Goal: Task Accomplishment & Management: Use online tool/utility

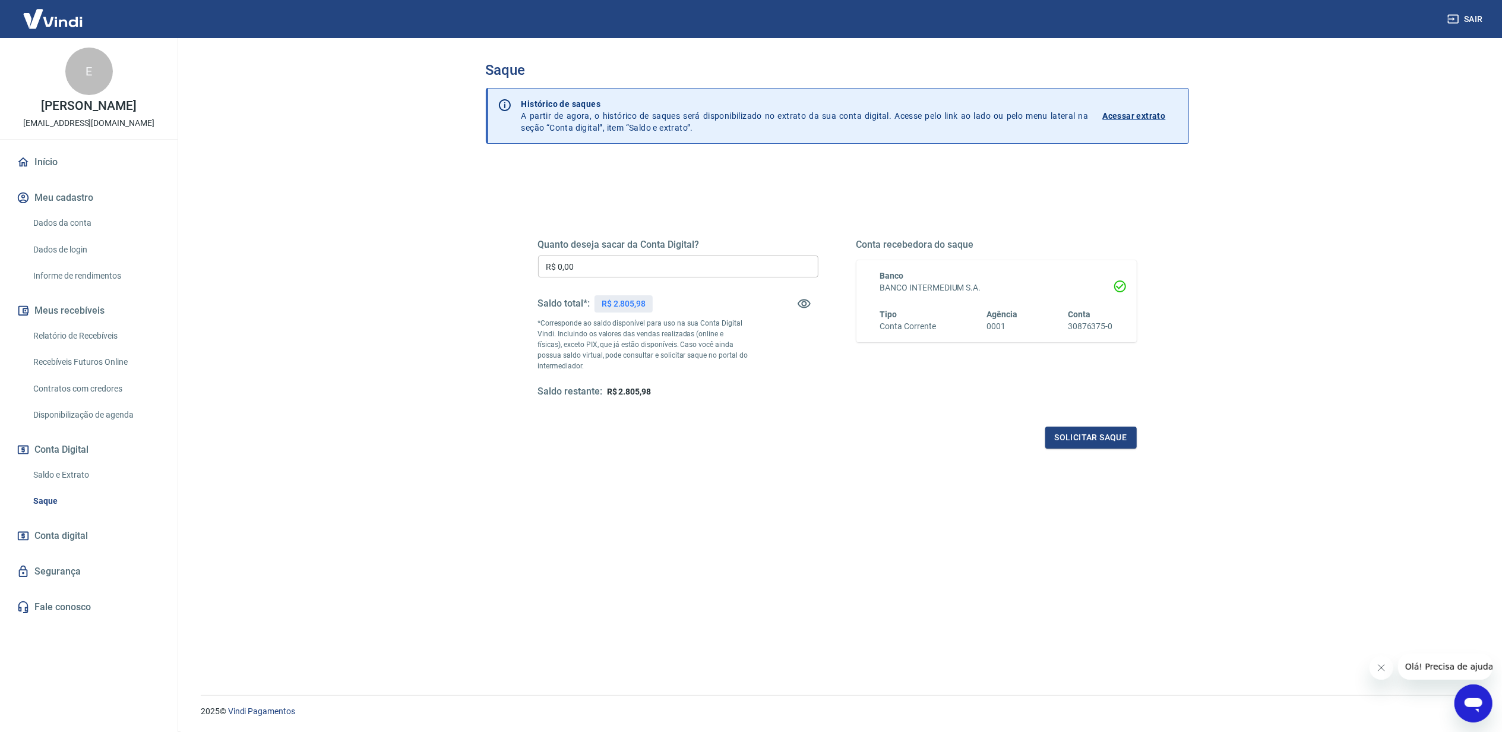
click at [637, 298] on p "R$ 2.805,98" at bounding box center [624, 303] width 44 height 12
copy p "2.805,98"
click at [612, 274] on input "R$ 0,00" at bounding box center [678, 266] width 280 height 22
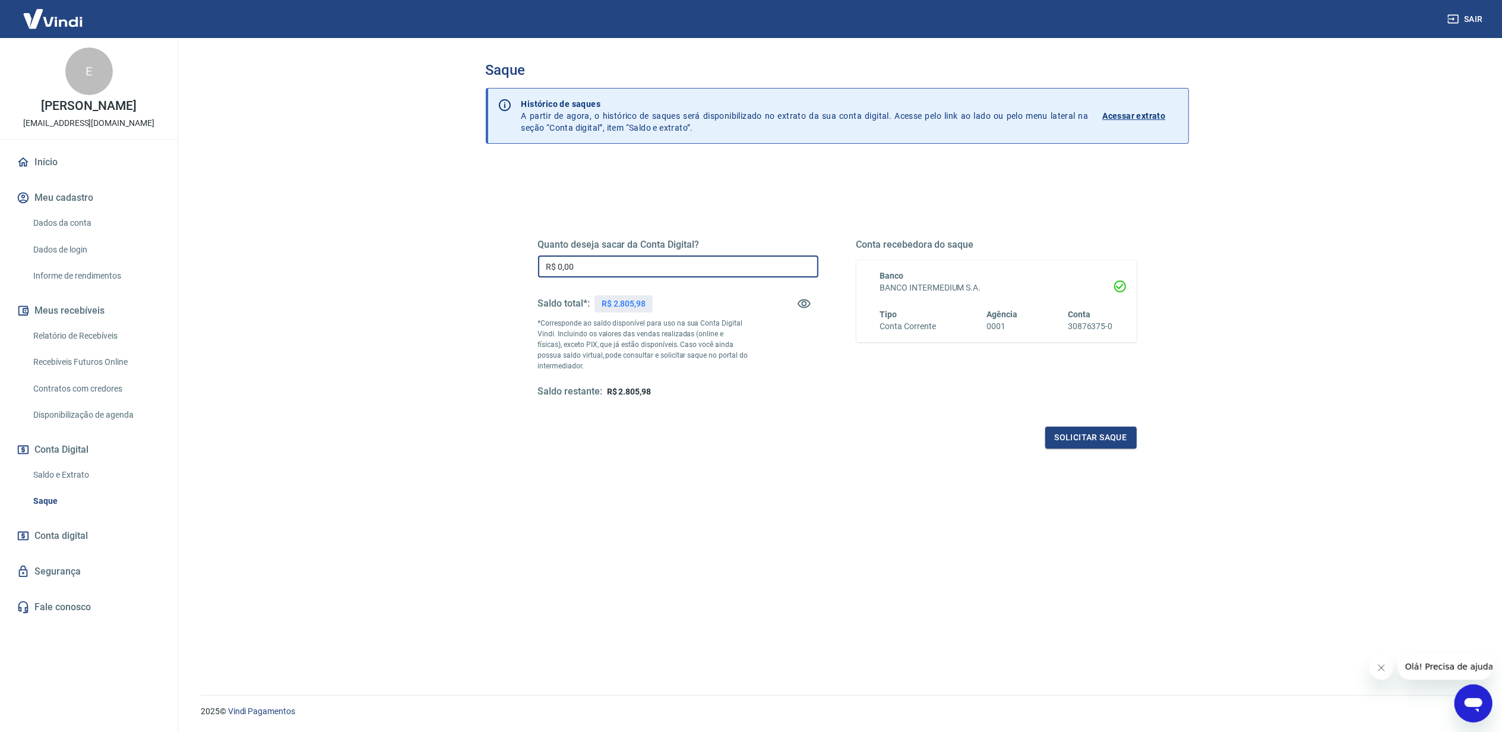
click at [612, 274] on input "R$ 0,00" at bounding box center [678, 266] width 280 height 22
paste input "2.805,98"
type input "R$ 2.805,98"
click at [1129, 447] on button "Solicitar saque" at bounding box center [1090, 437] width 91 height 22
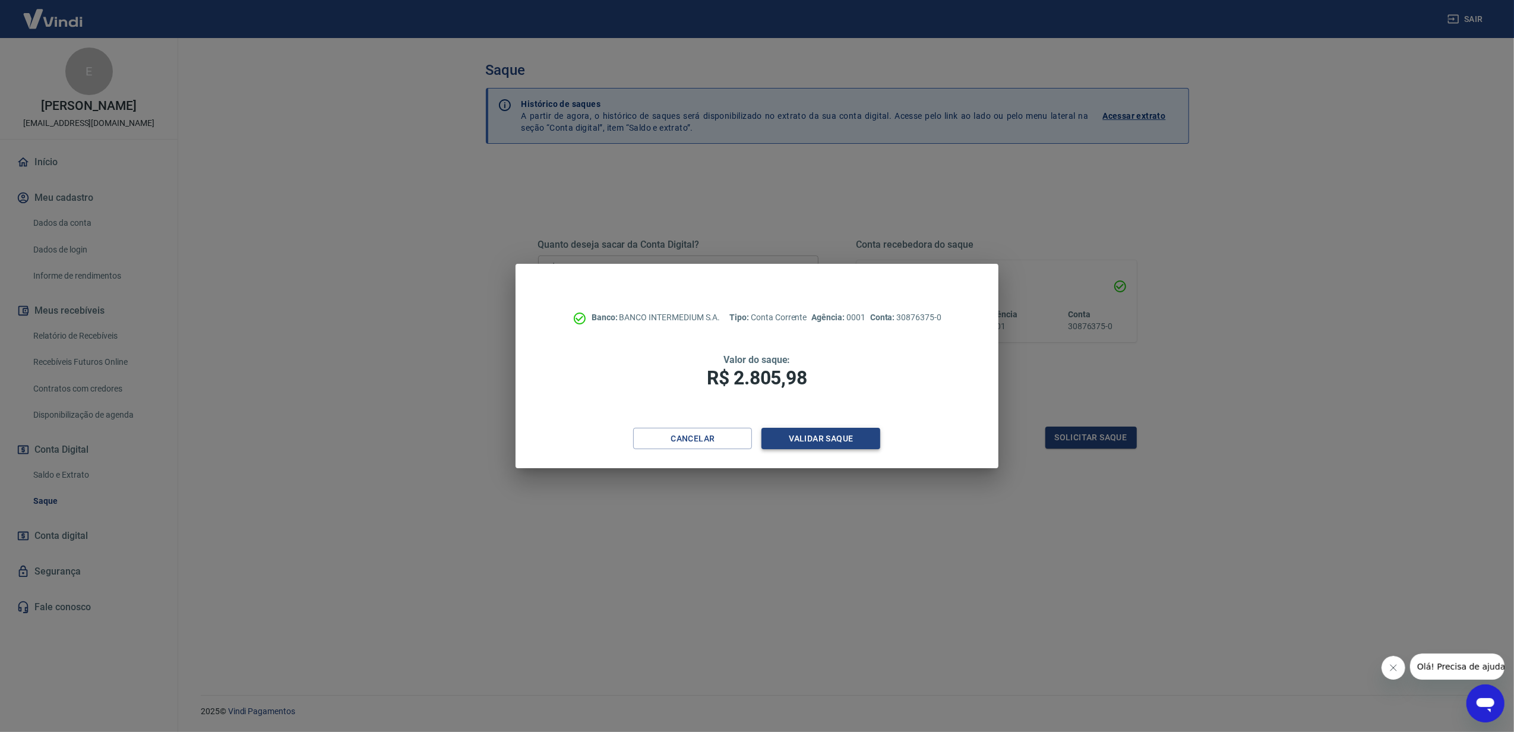
click at [830, 442] on button "Validar saque" at bounding box center [820, 439] width 119 height 22
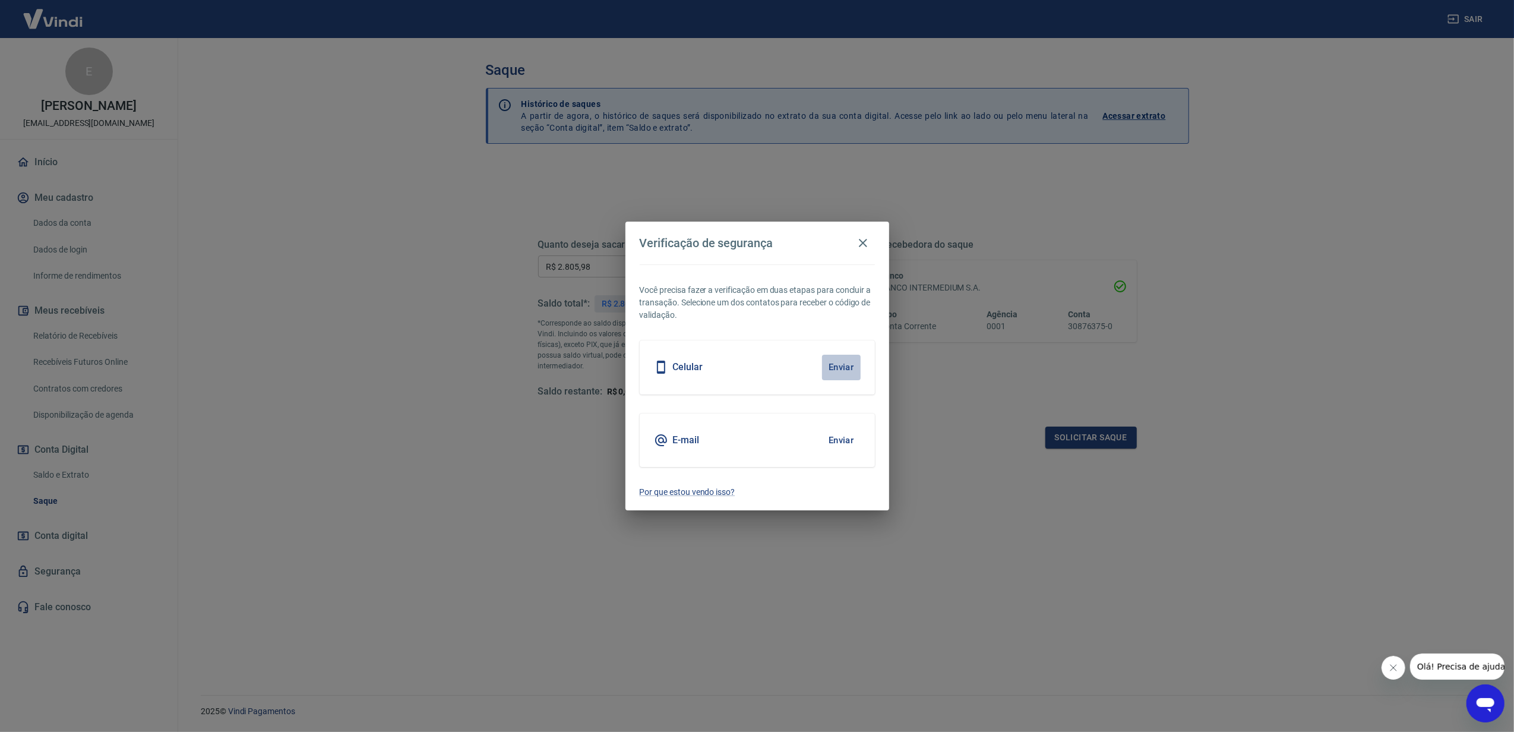
click at [851, 368] on button "Enviar" at bounding box center [841, 367] width 39 height 25
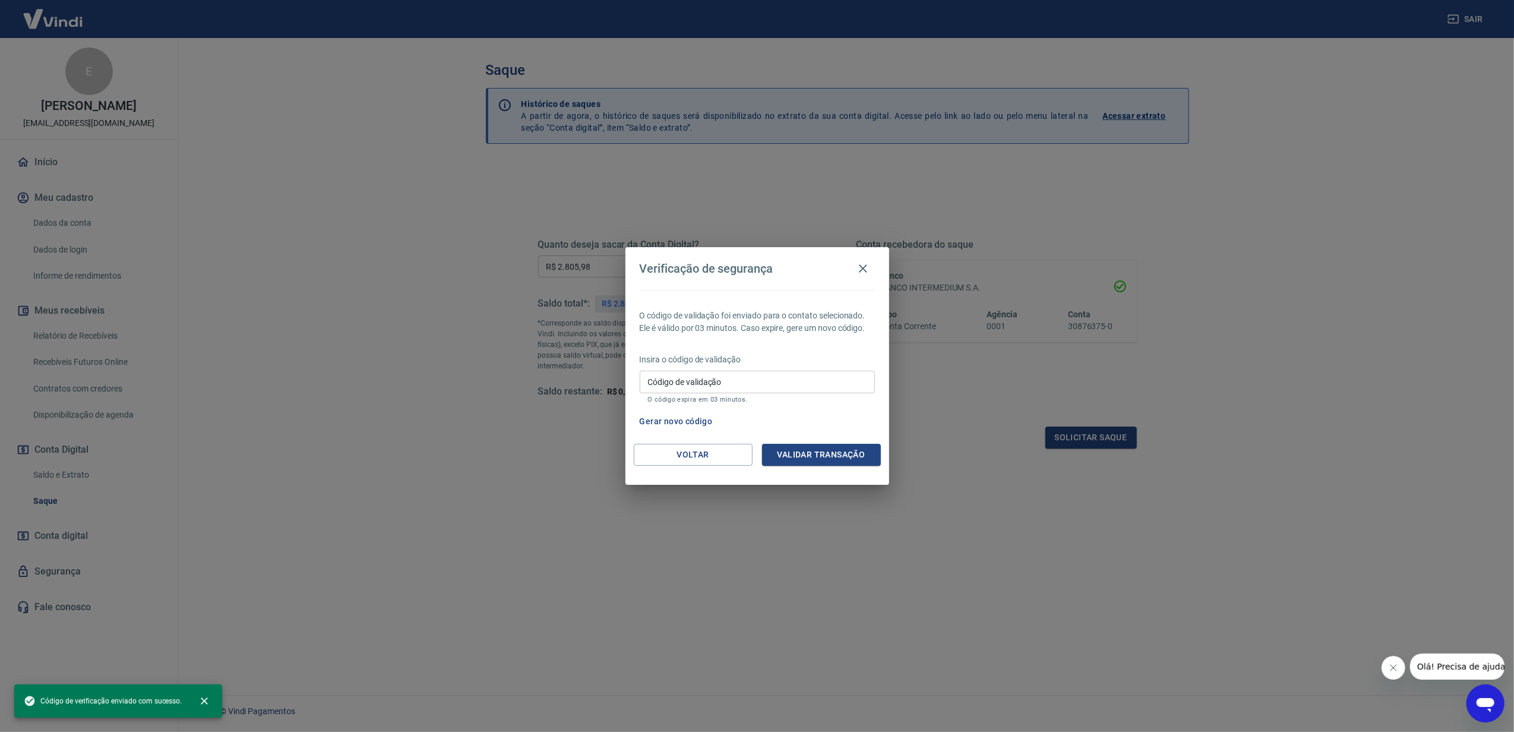
click at [841, 368] on div "Insira o código de validação Código de validação Código de validação O código e…" at bounding box center [757, 379] width 235 height 52
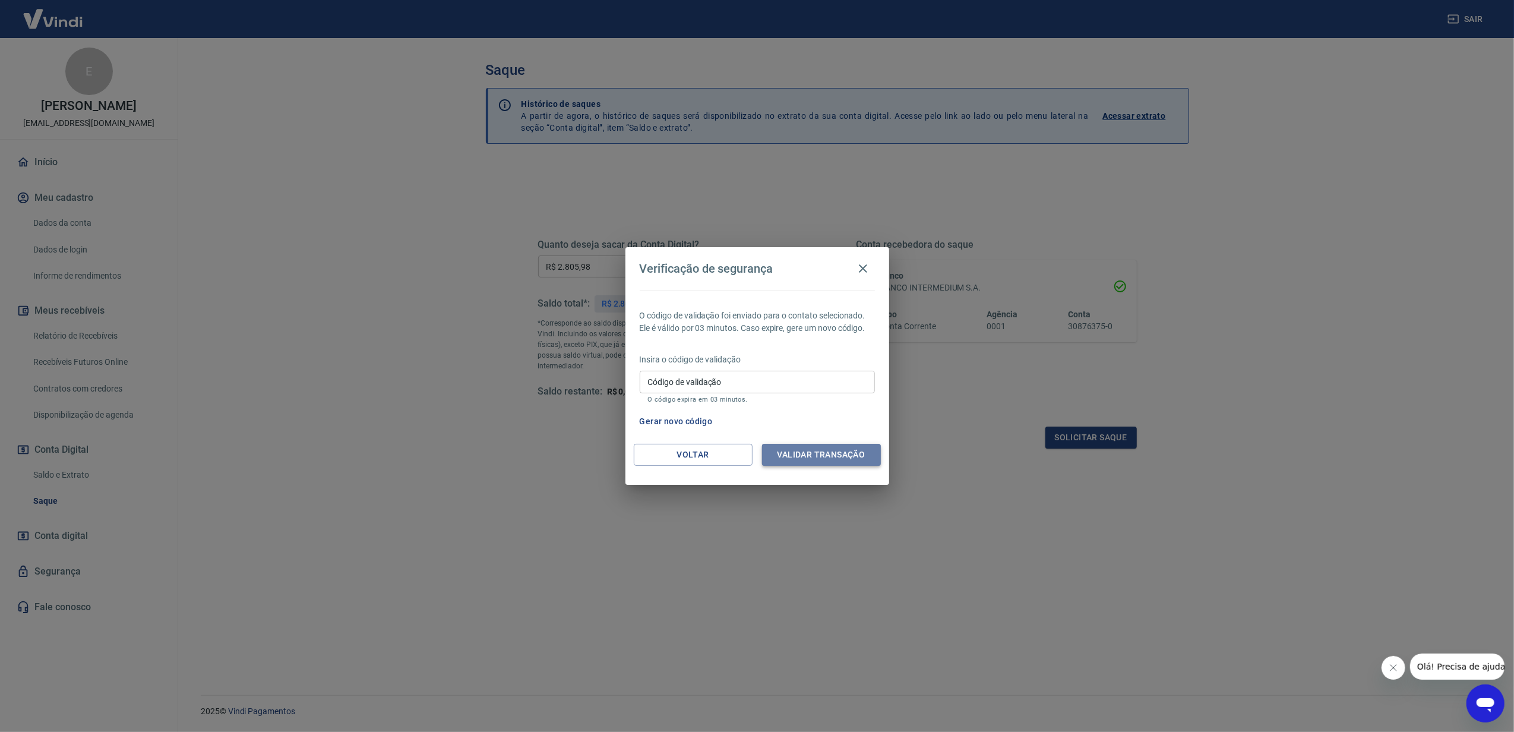
click at [838, 450] on button "Validar transação" at bounding box center [821, 455] width 119 height 22
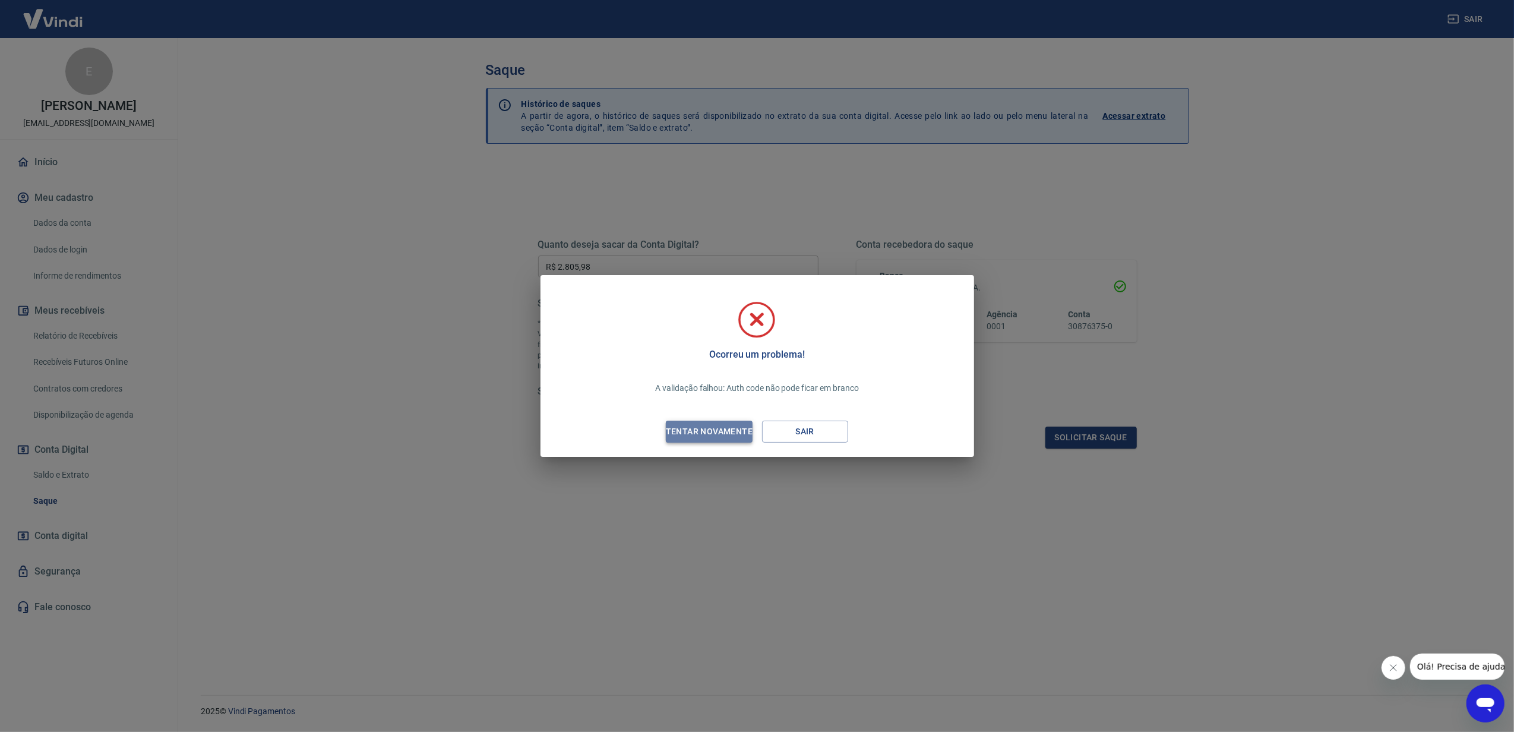
click at [744, 429] on div "Tentar novamente" at bounding box center [708, 431] width 115 height 15
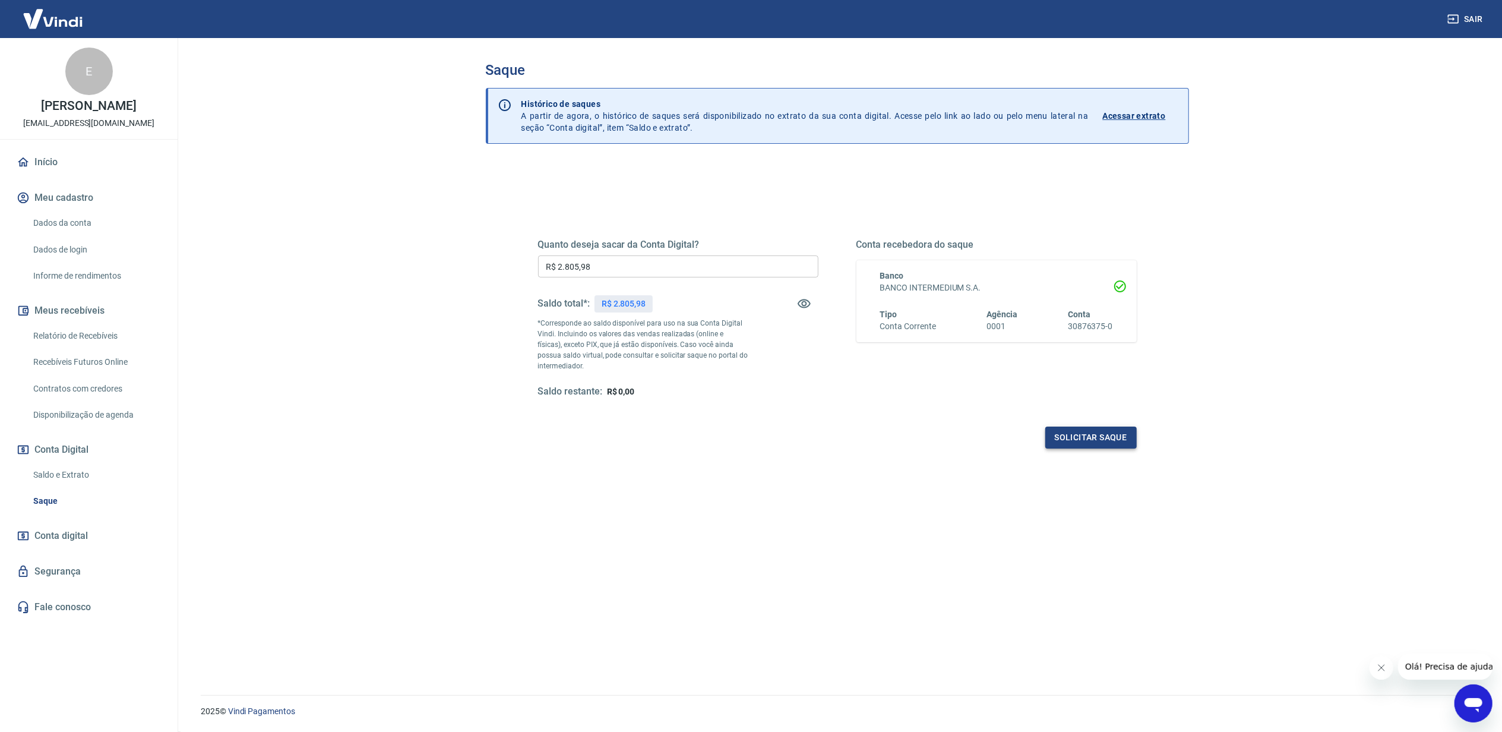
click at [1086, 428] on button "Solicitar saque" at bounding box center [1090, 437] width 91 height 22
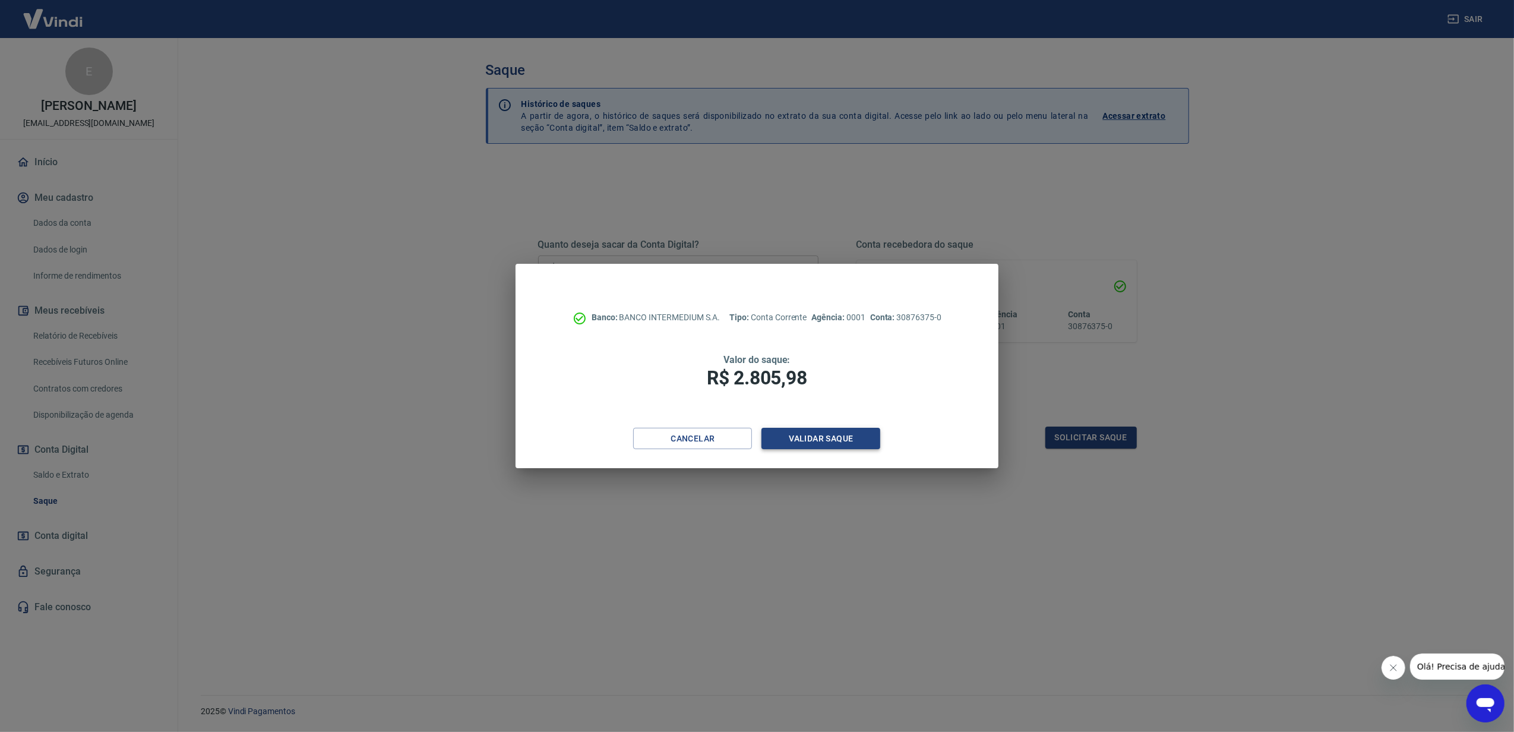
click at [791, 432] on button "Validar saque" at bounding box center [820, 439] width 119 height 22
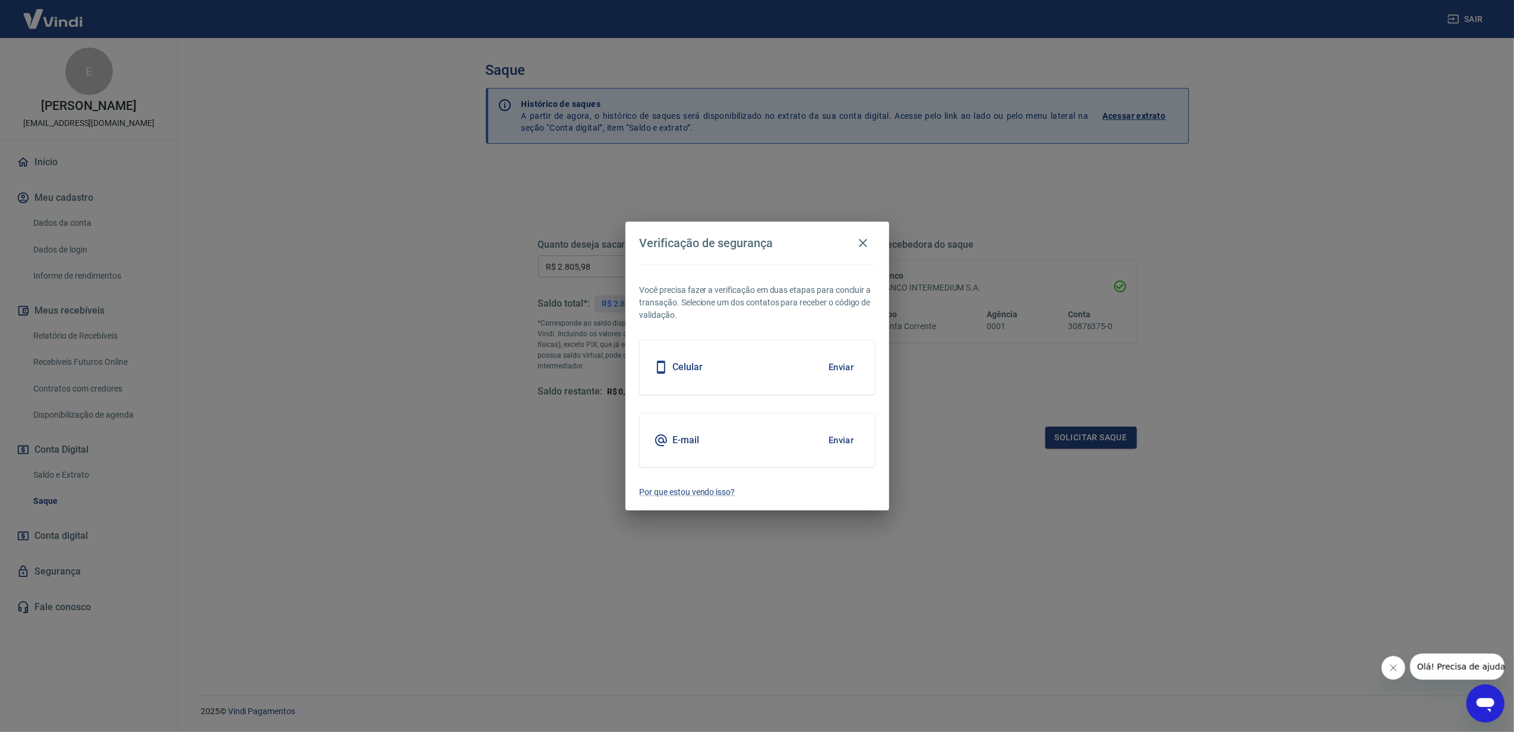
click at [746, 381] on div "Celular Enviar" at bounding box center [757, 366] width 235 height 53
click at [849, 372] on button "Enviar" at bounding box center [841, 367] width 39 height 25
click at [1013, 490] on div "Verificação de segurança Você precisa fazer a verificação em duas etapas para c…" at bounding box center [757, 366] width 1514 height 732
click at [838, 371] on button "Enviar" at bounding box center [841, 367] width 39 height 25
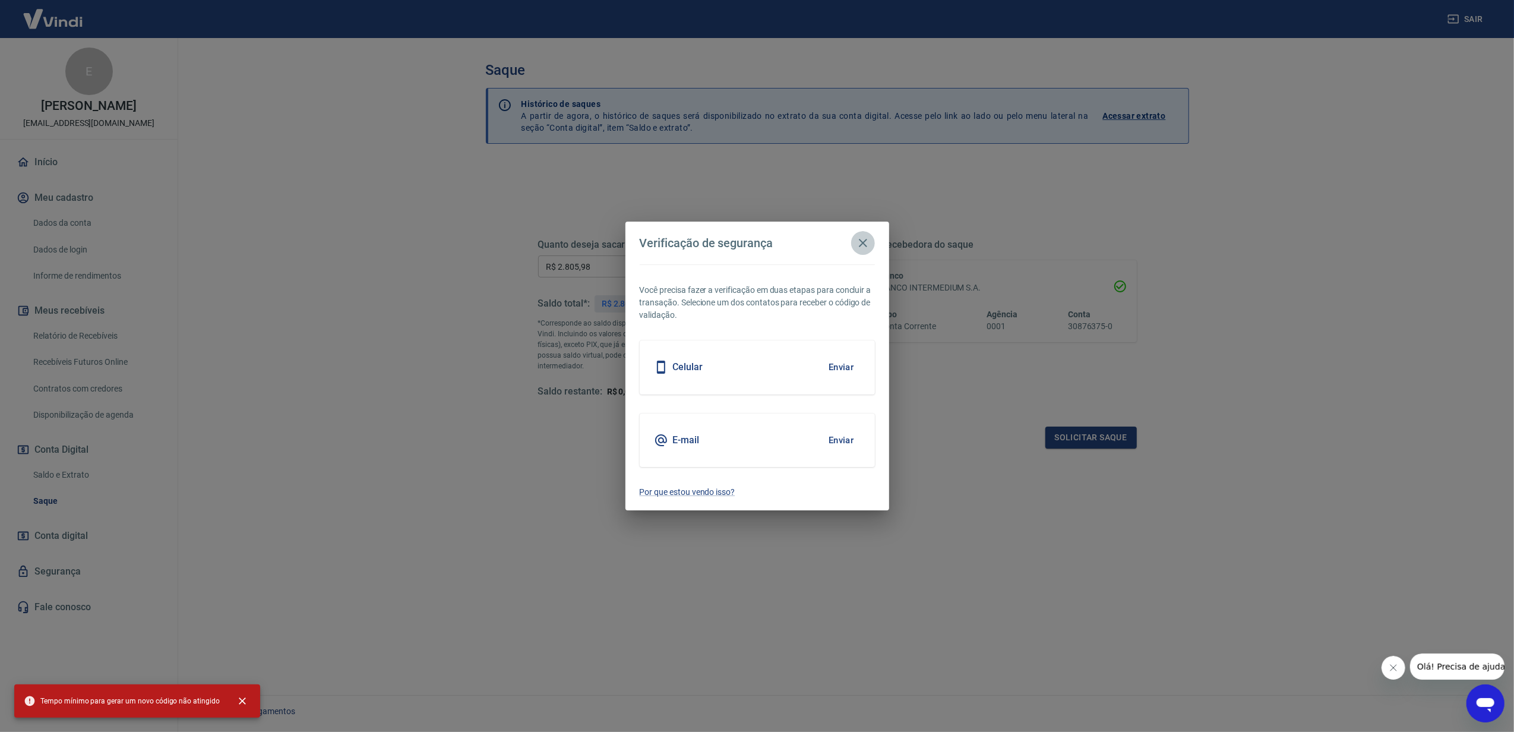
click at [865, 241] on icon "button" at bounding box center [863, 243] width 8 height 8
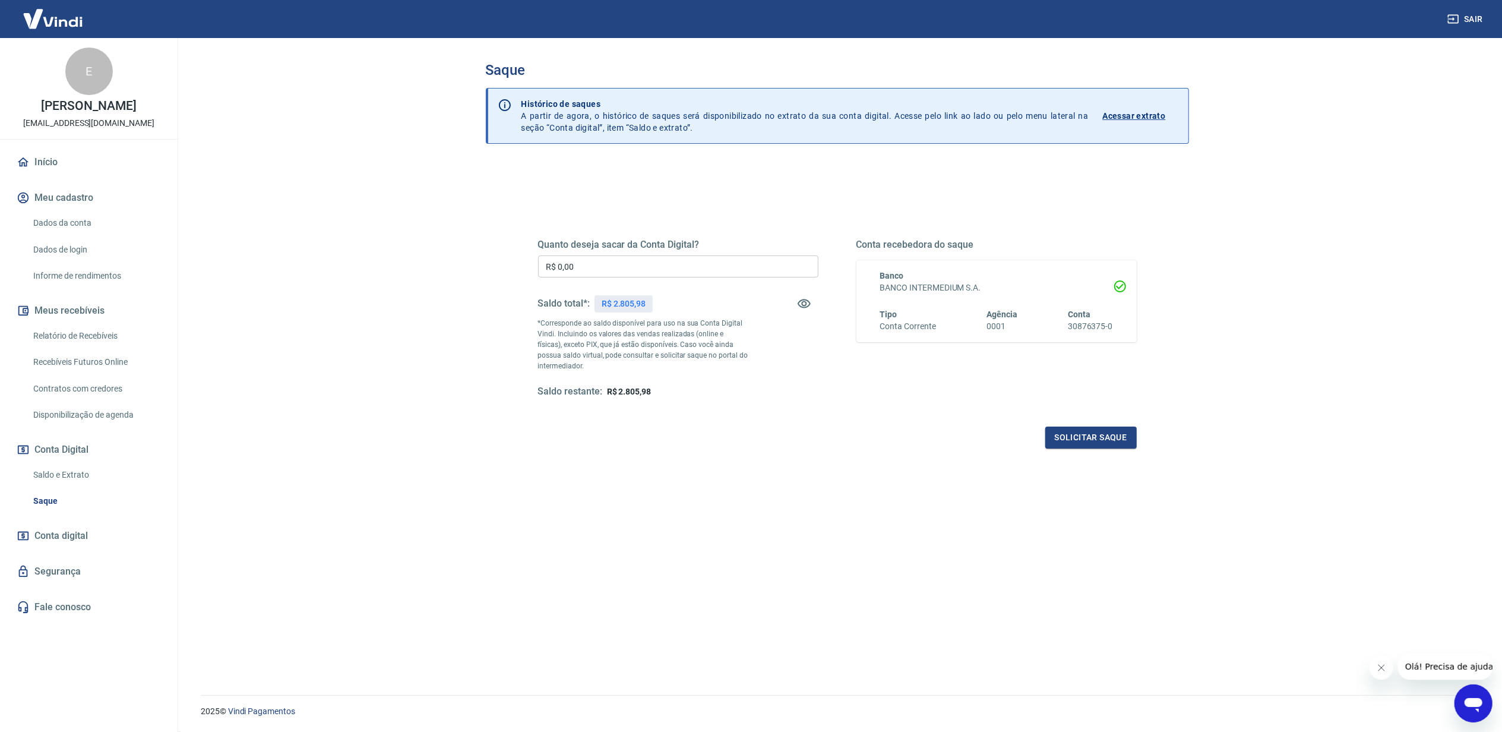
click at [637, 305] on p "R$ 2.805,98" at bounding box center [624, 303] width 44 height 12
copy p "2.805,98"
click at [612, 240] on h5 "Quanto deseja sacar da Conta Digital?" at bounding box center [678, 245] width 280 height 12
click at [610, 240] on h5 "Quanto deseja sacar da Conta Digital?" at bounding box center [678, 245] width 280 height 12
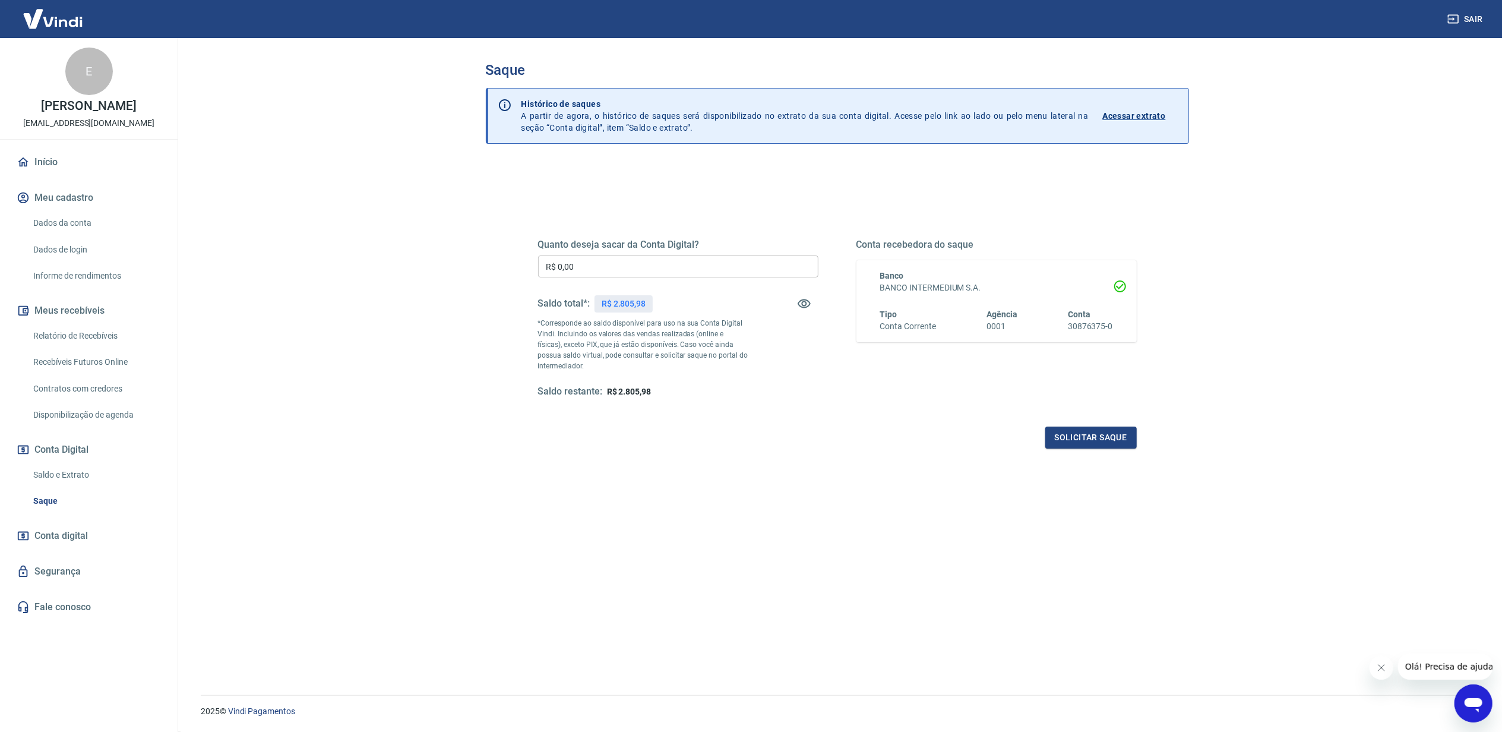
drag, startPoint x: 610, startPoint y: 240, endPoint x: 603, endPoint y: 271, distance: 31.7
click at [603, 271] on input "R$ 0,00" at bounding box center [678, 266] width 280 height 22
paste input "2.805,98"
type input "R$ 2.805,98"
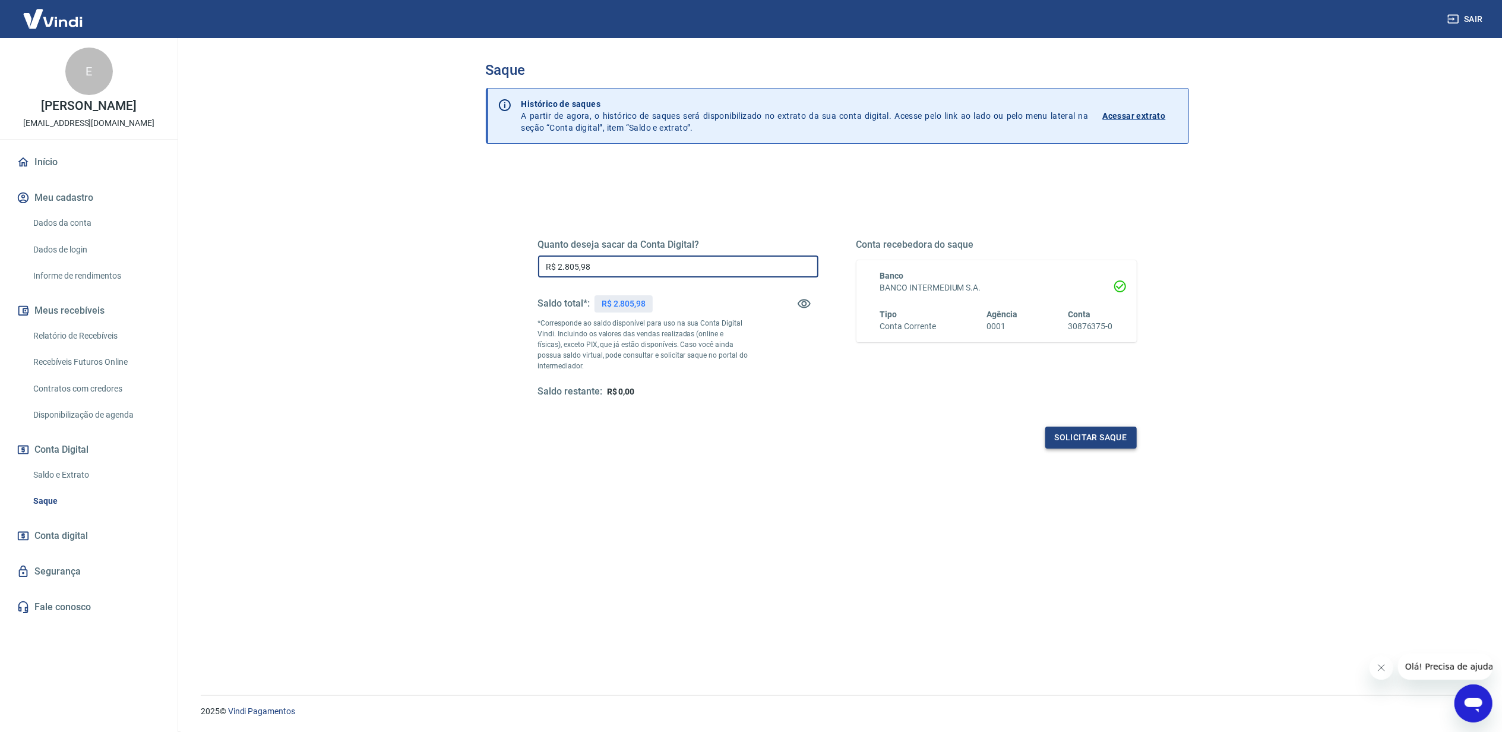
click at [1102, 433] on button "Solicitar saque" at bounding box center [1090, 437] width 91 height 22
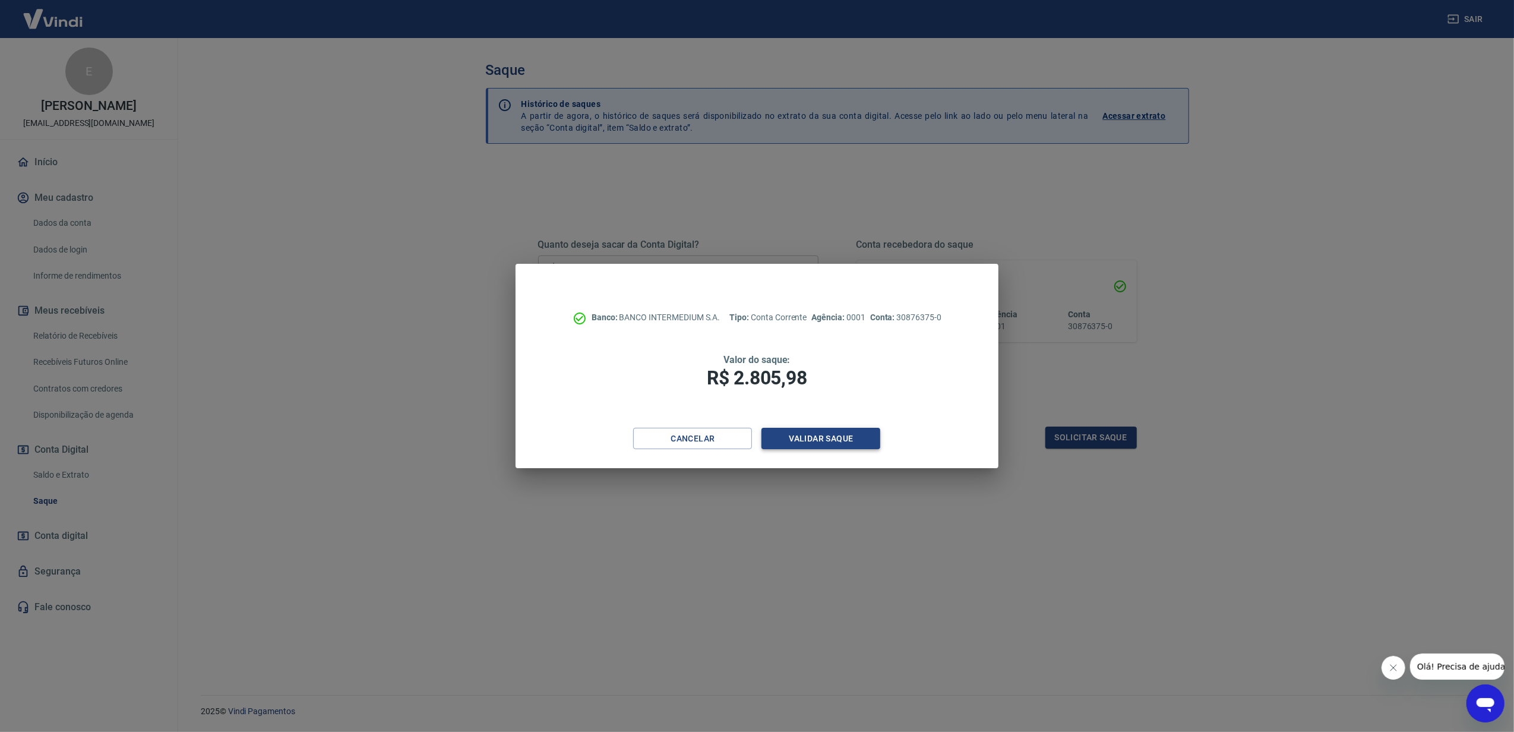
click at [803, 440] on button "Validar saque" at bounding box center [820, 439] width 119 height 22
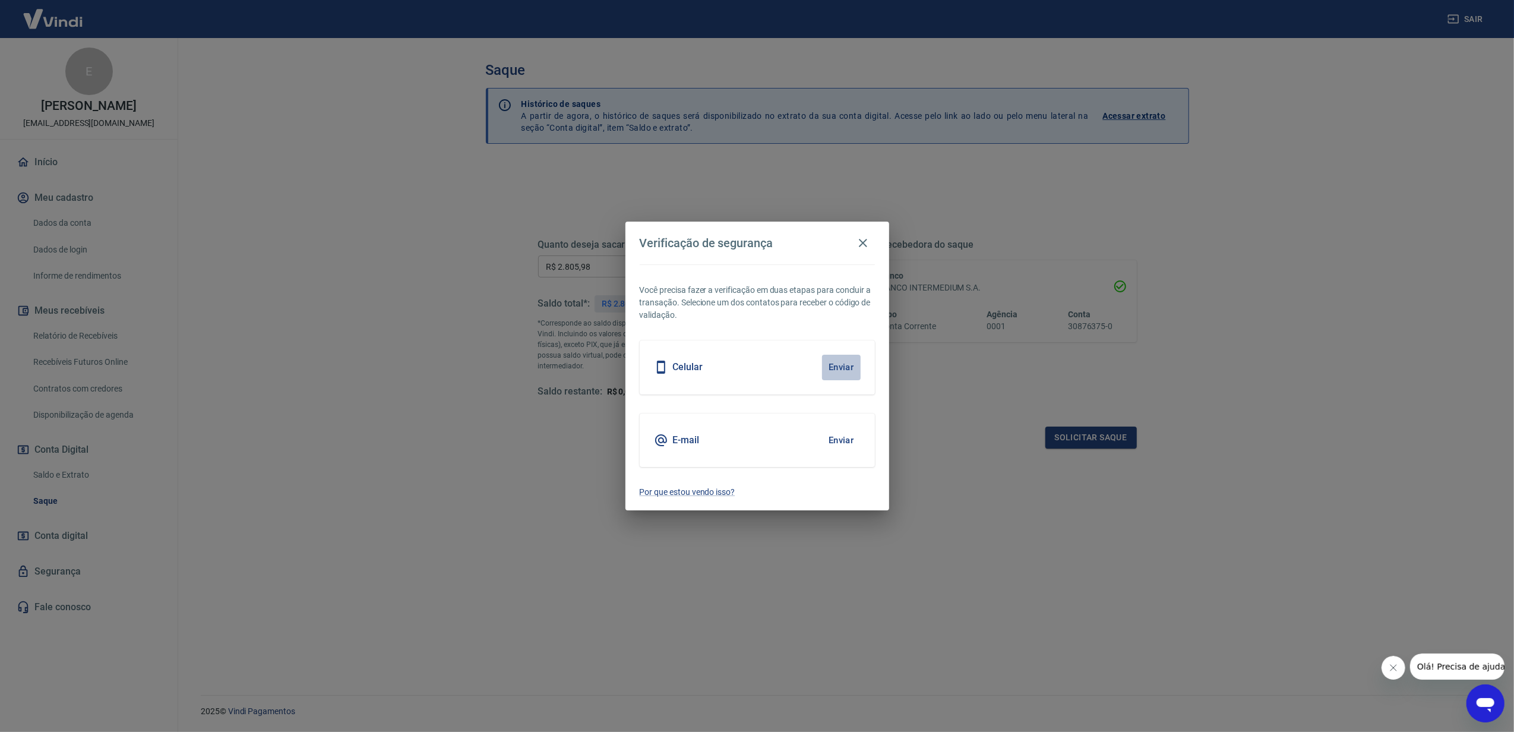
click at [844, 366] on button "Enviar" at bounding box center [841, 367] width 39 height 25
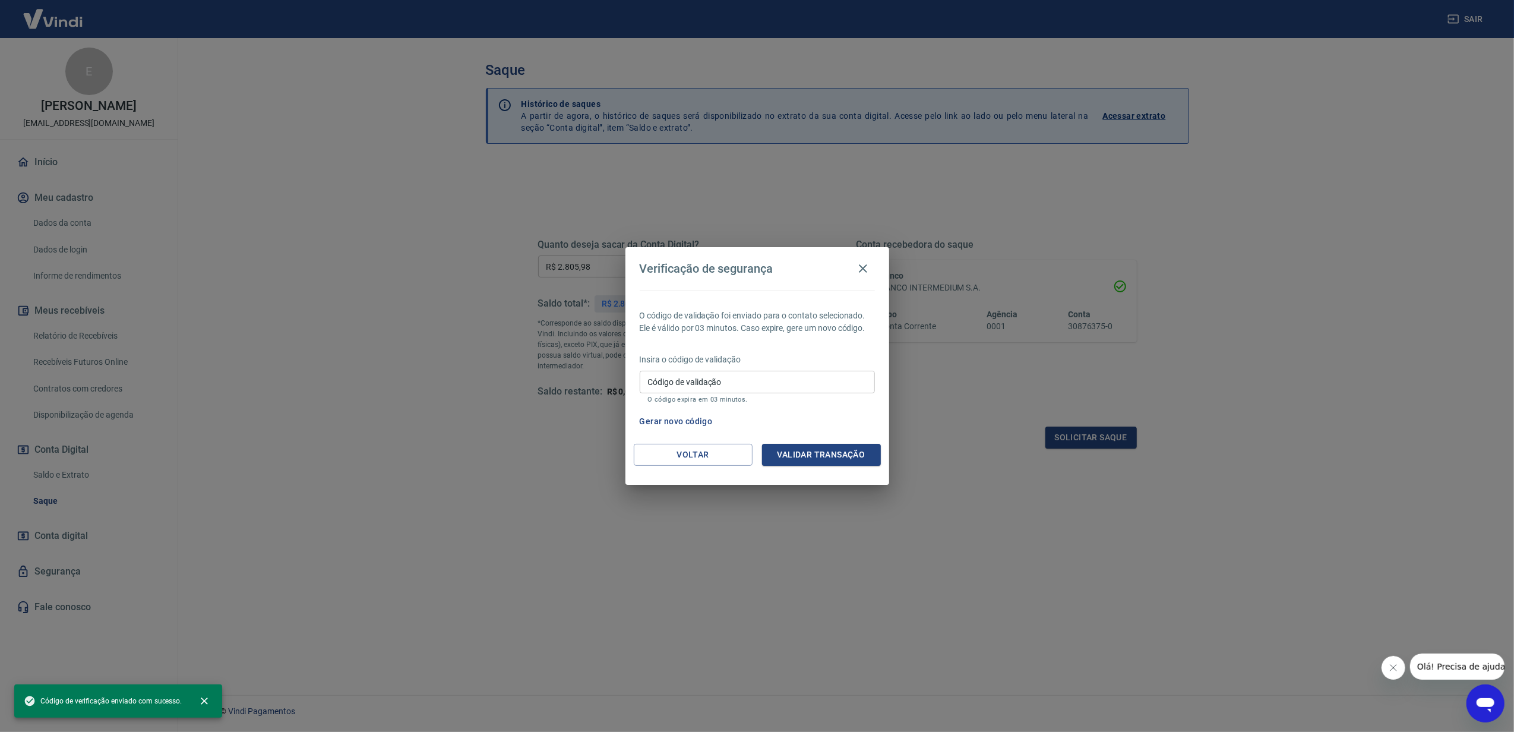
click at [827, 375] on input "Código de validação" at bounding box center [757, 382] width 235 height 22
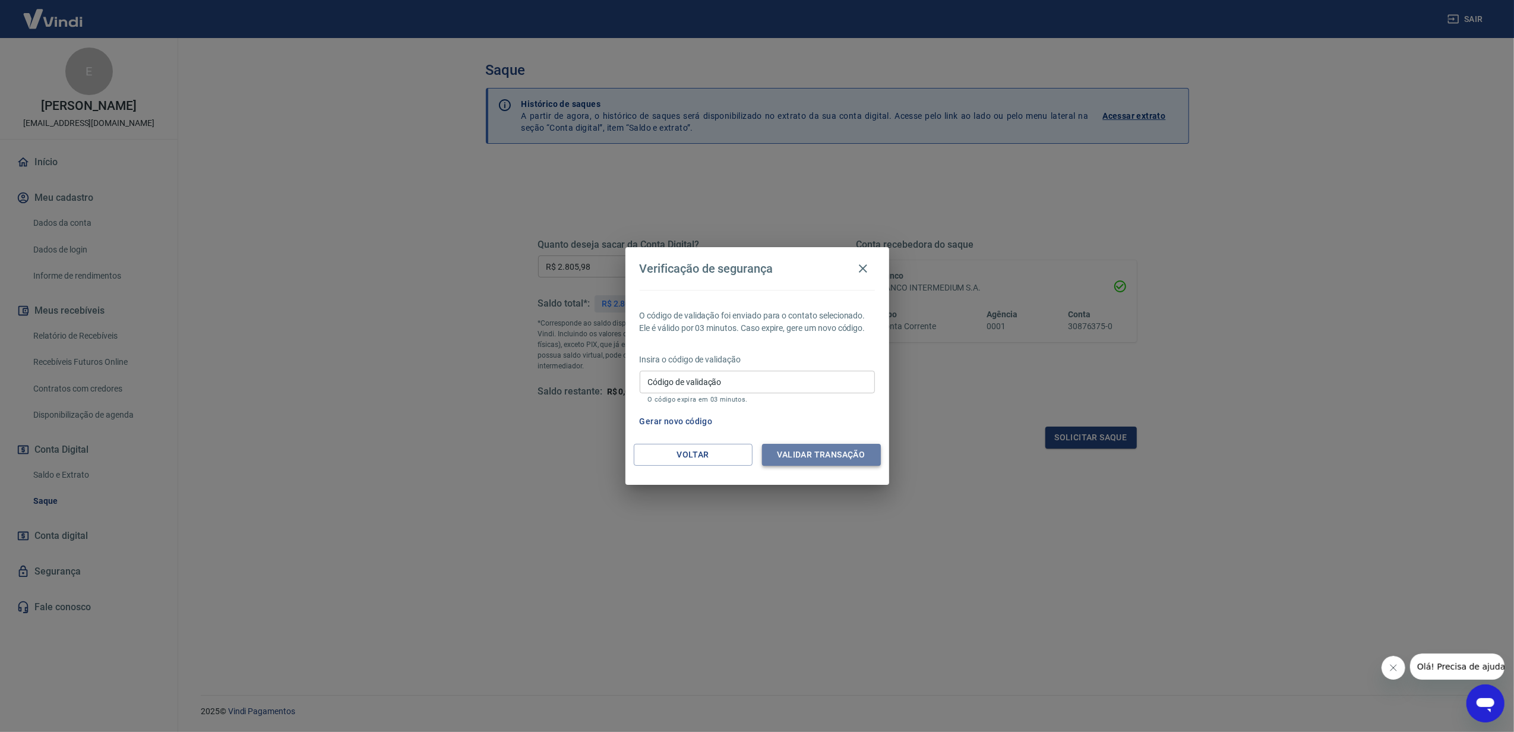
click at [873, 457] on button "Validar transação" at bounding box center [821, 455] width 119 height 22
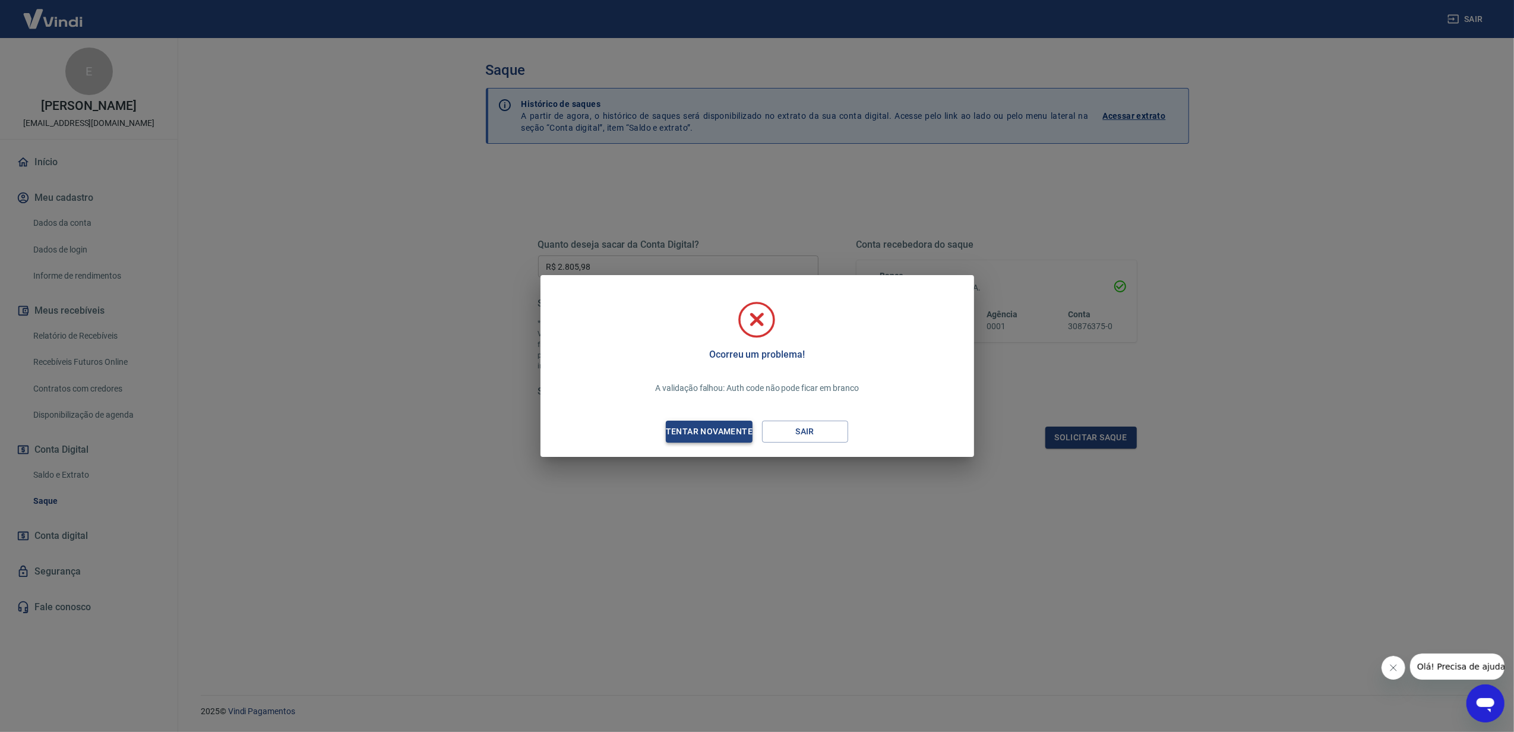
click at [691, 428] on div "Tentar novamente" at bounding box center [708, 431] width 115 height 15
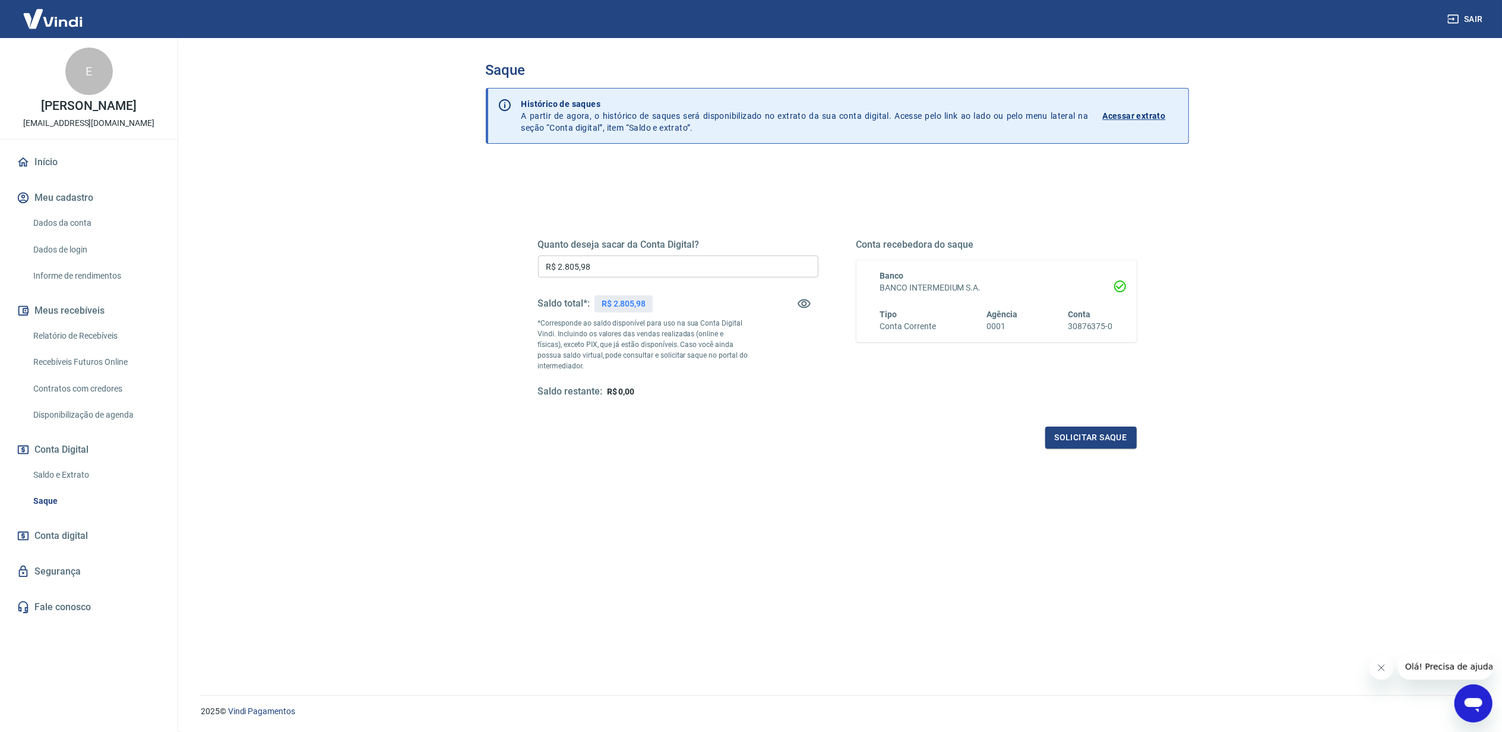
click at [639, 305] on p "R$ 2.805,98" at bounding box center [624, 303] width 44 height 12
click at [1055, 440] on button "Solicitar saque" at bounding box center [1090, 437] width 91 height 22
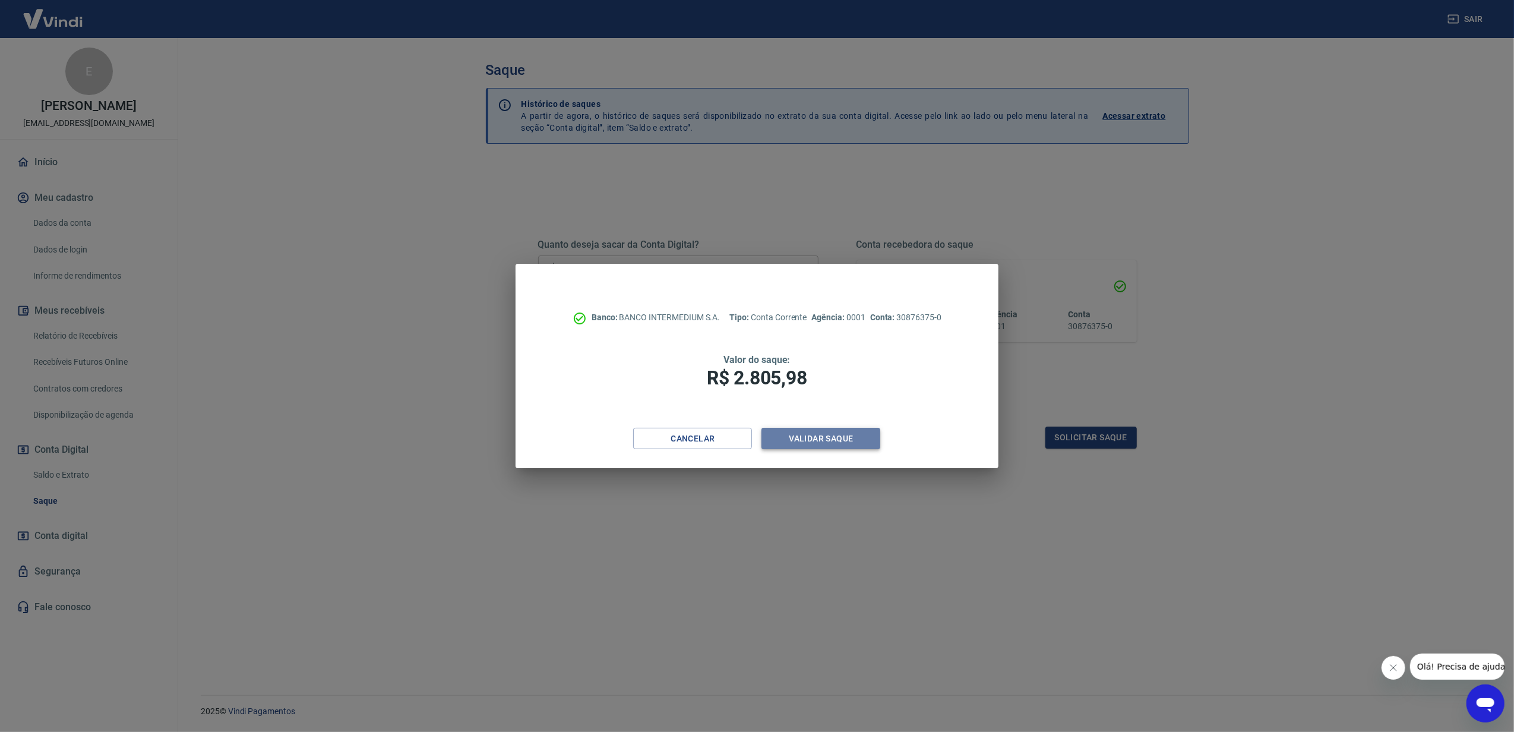
click at [803, 435] on button "Validar saque" at bounding box center [820, 439] width 119 height 22
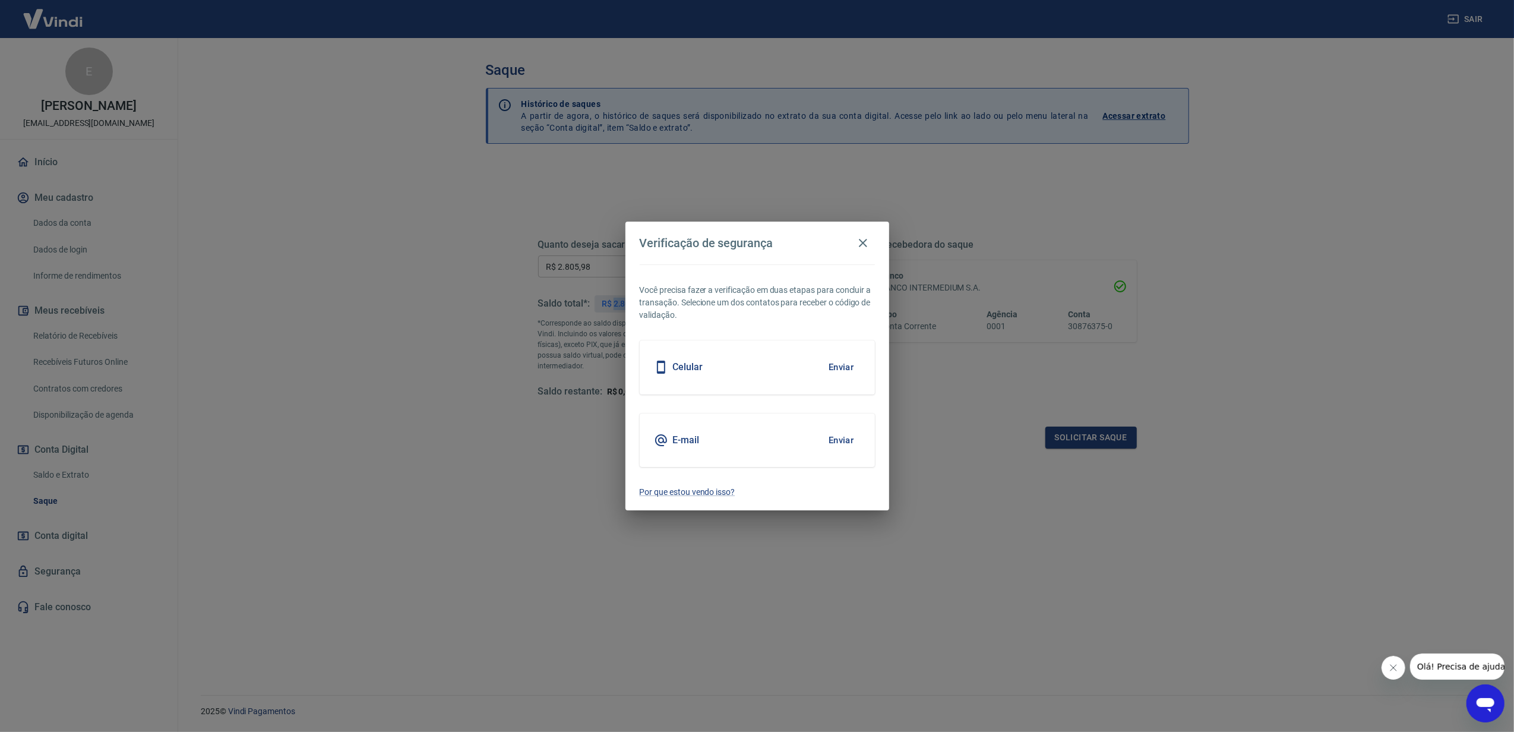
click at [837, 364] on button "Enviar" at bounding box center [841, 367] width 39 height 25
click at [818, 352] on div "Celular Enviar" at bounding box center [757, 366] width 235 height 53
click at [828, 369] on button "Enviar" at bounding box center [841, 367] width 39 height 25
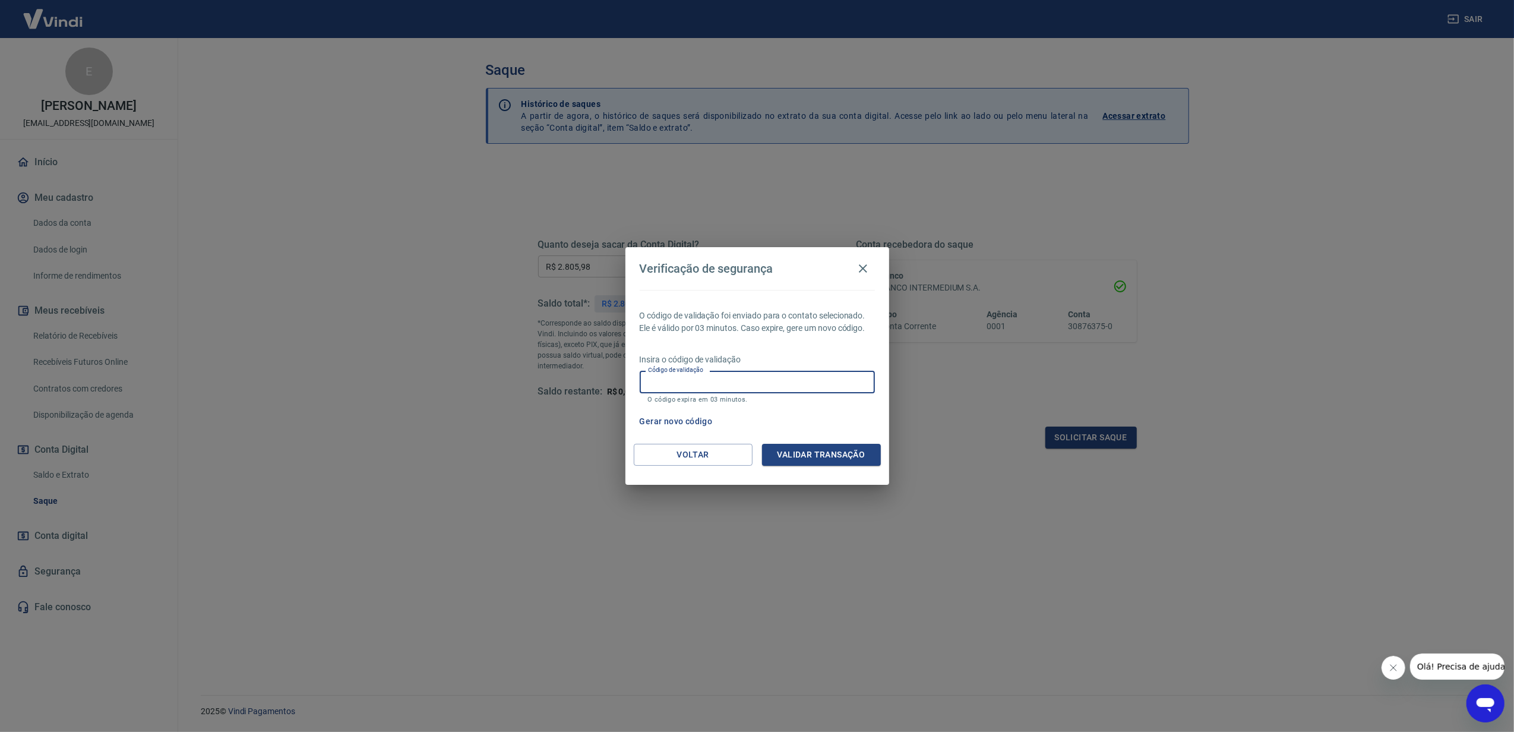
click at [819, 376] on input "Código de validação" at bounding box center [757, 382] width 235 height 22
type input "165177"
click at [835, 450] on button "Validar transação" at bounding box center [821, 455] width 119 height 22
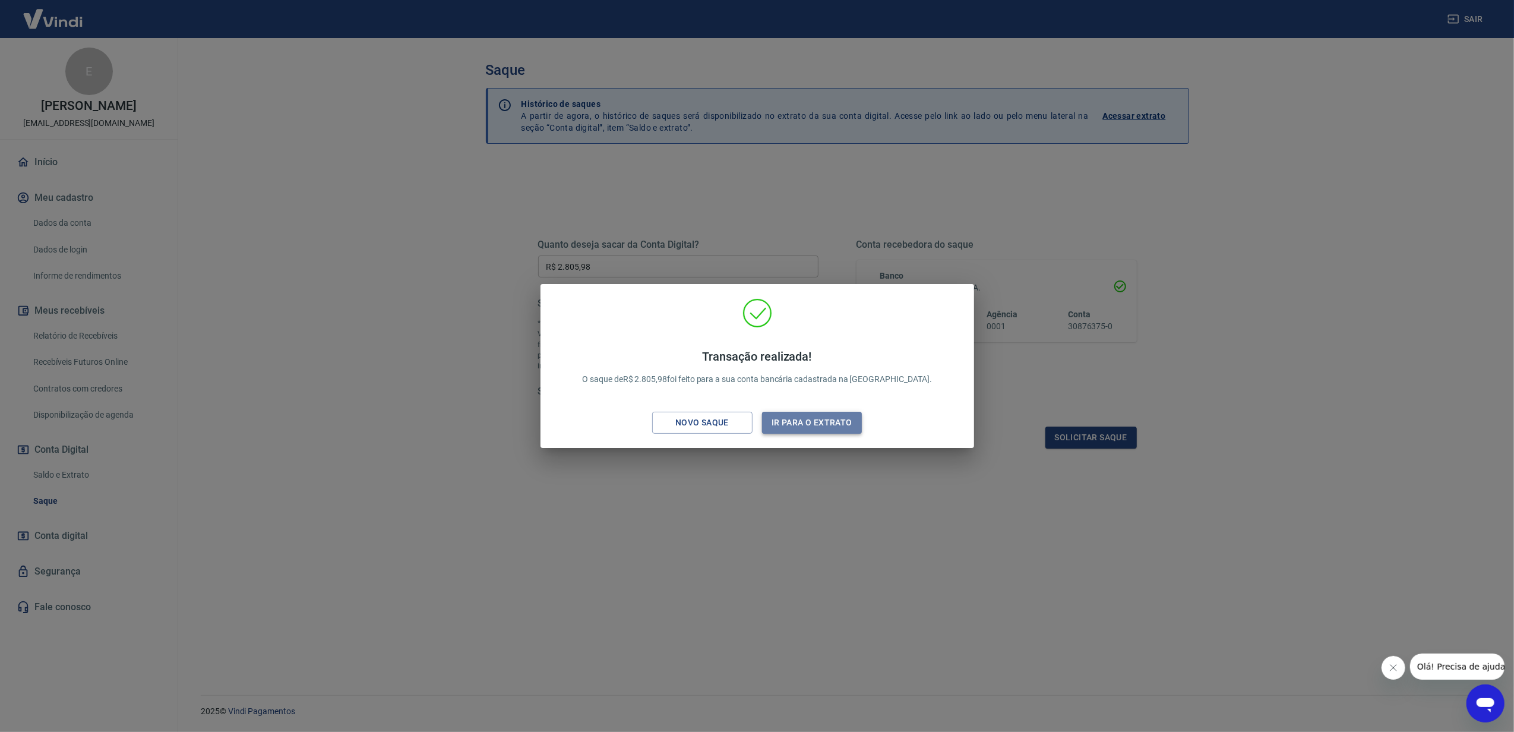
click at [834, 412] on button "Ir para o extrato" at bounding box center [812, 423] width 100 height 22
